Goal: Information Seeking & Learning: Check status

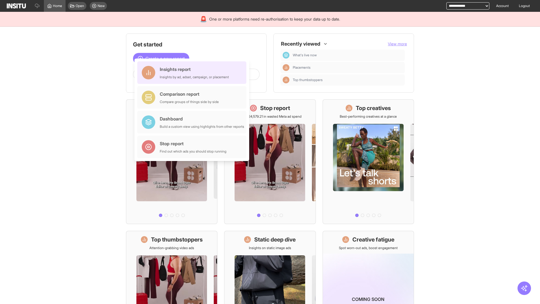
click at [193, 73] on div "Insights report Insights by ad, adset, campaign, or placement" at bounding box center [194, 73] width 69 height 14
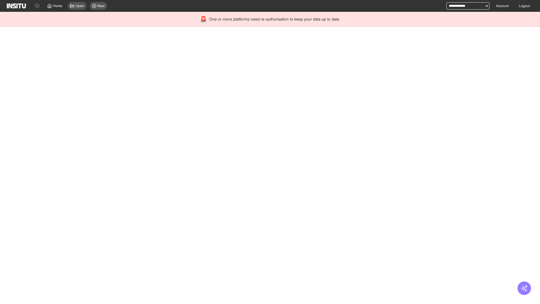
select select "**"
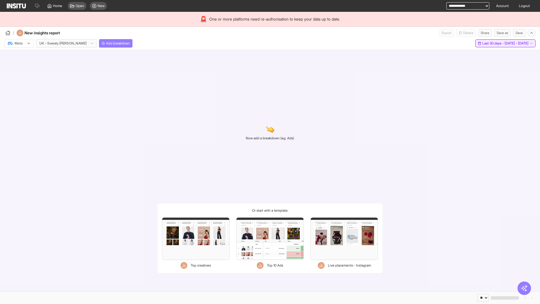
click at [493, 43] on span "Last 30 days - [DATE] - [DATE]" at bounding box center [506, 43] width 46 height 5
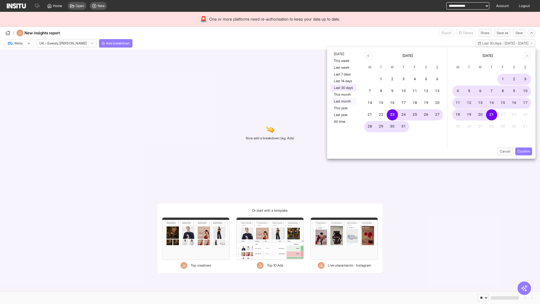
click at [343, 101] on button "Last month" at bounding box center [344, 101] width 26 height 7
